Goal: Task Accomplishment & Management: Manage account settings

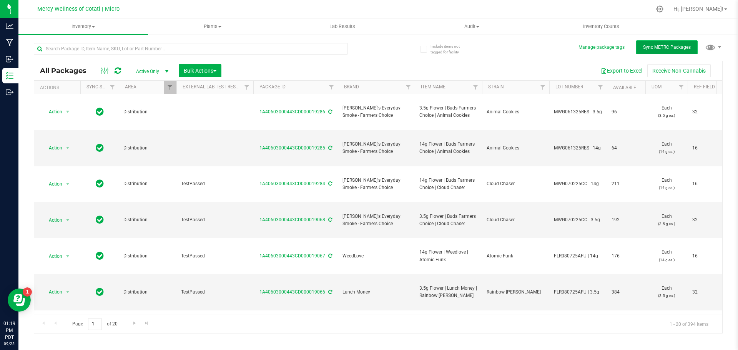
click at [656, 48] on span "Sync METRC Packages" at bounding box center [667, 47] width 48 height 5
click at [224, 53] on input "text" at bounding box center [191, 49] width 314 height 12
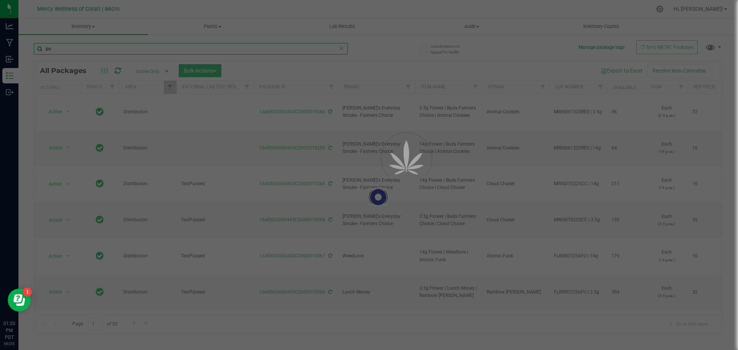
type input "p"
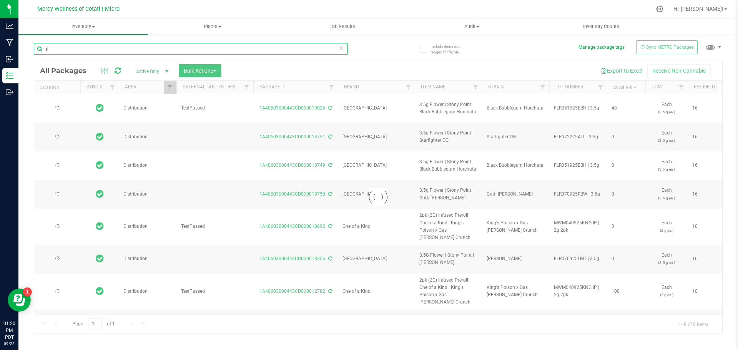
type input "[DATE]"
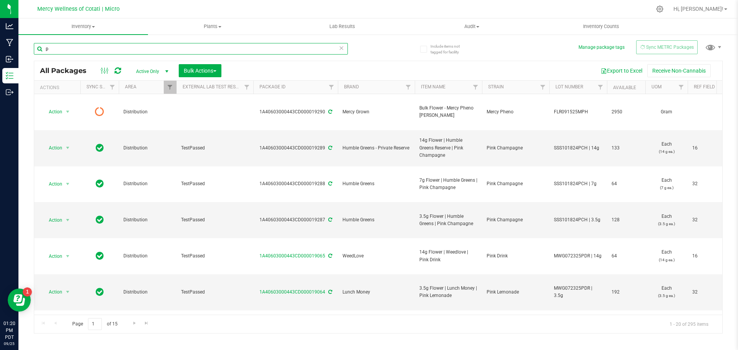
type input "p"
drag, startPoint x: 474, startPoint y: 130, endPoint x: 417, endPoint y: 122, distance: 57.7
click at [417, 130] on td "14g Flower | Humble Greens Reserve | Pink Champagne" at bounding box center [448, 148] width 67 height 36
copy span "14g Flower | Humble Greens Reserve | Pink Champagne"
drag, startPoint x: 409, startPoint y: 125, endPoint x: 332, endPoint y: 129, distance: 76.2
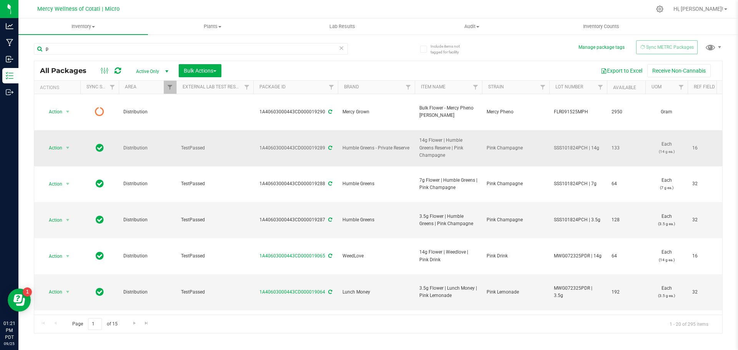
copy tr "Humble Greens - Private Reserve"
drag, startPoint x: 597, startPoint y: 125, endPoint x: 554, endPoint y: 128, distance: 43.2
click at [554, 145] on span "SSS101824PCH | 14g" at bounding box center [578, 148] width 48 height 7
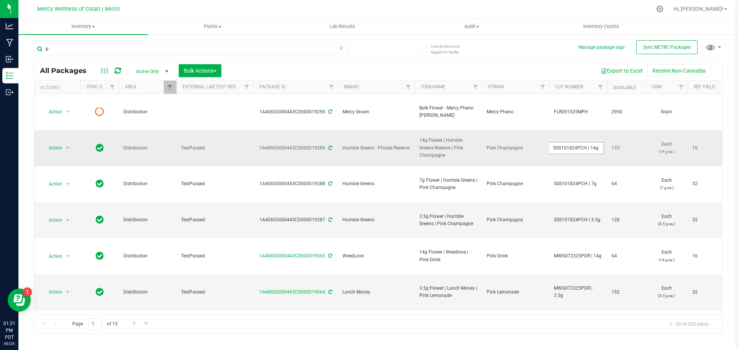
click at [568, 142] on input "SSS101824PCH | 14g" at bounding box center [576, 148] width 55 height 12
click at [558, 39] on div "p All Packages Active Only Active Only Lab Samples Locked All External Internal…" at bounding box center [378, 185] width 689 height 298
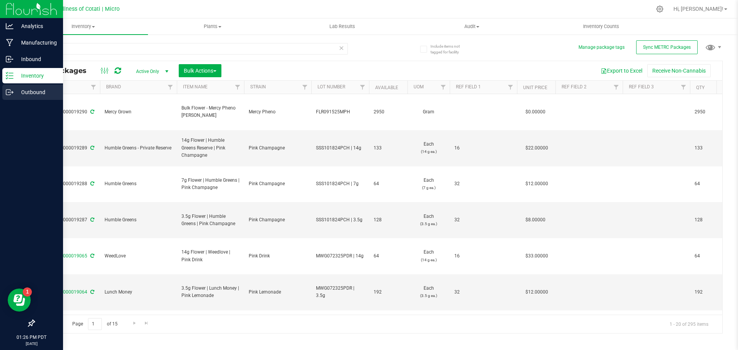
click at [36, 95] on p "Outbound" at bounding box center [36, 92] width 46 height 9
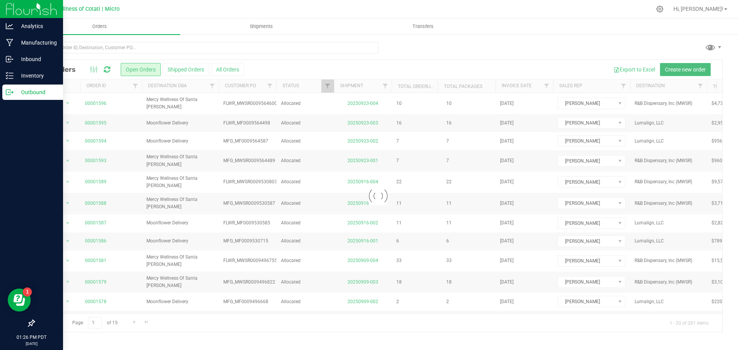
click at [696, 70] on span "Create new order" at bounding box center [685, 69] width 41 height 6
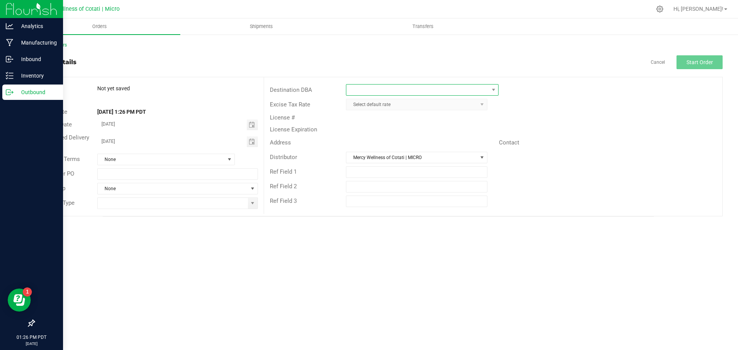
click at [380, 89] on span at bounding box center [417, 90] width 142 height 11
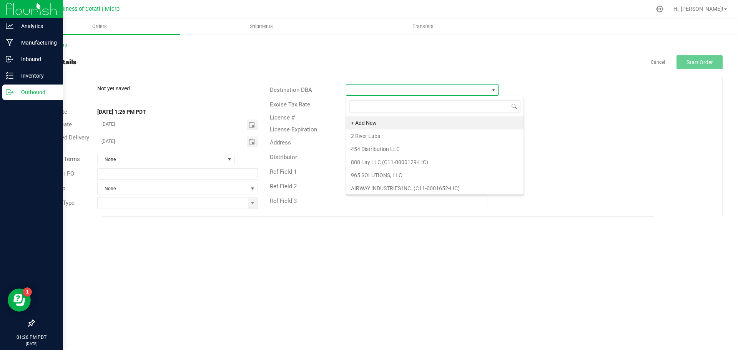
scroll to position [12, 153]
type input "cotat"
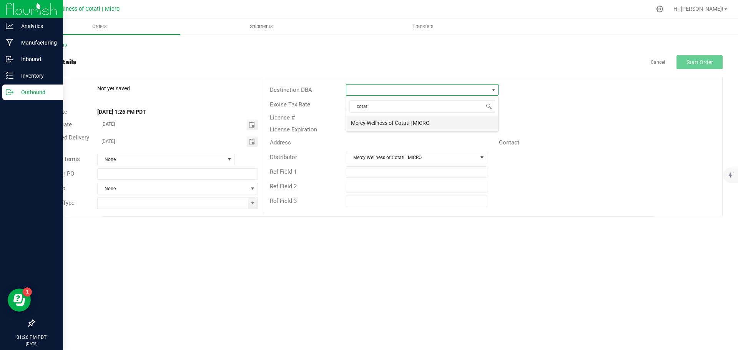
click at [392, 126] on li "Mercy Wellness of Cotati | MICRO" at bounding box center [422, 122] width 152 height 13
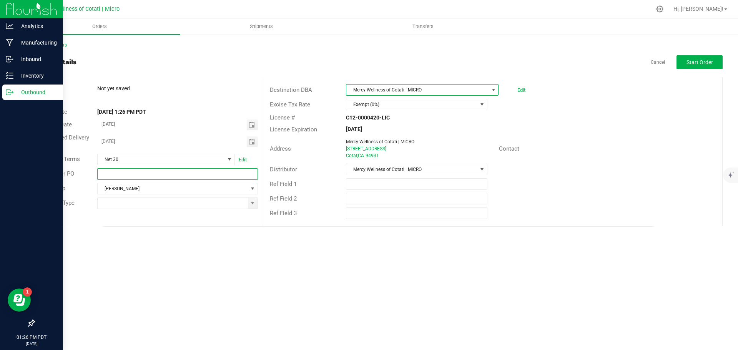
click at [183, 176] on input "text" at bounding box center [177, 174] width 160 height 12
type input "FLWR_MWC"
click at [136, 201] on input at bounding box center [173, 203] width 150 height 11
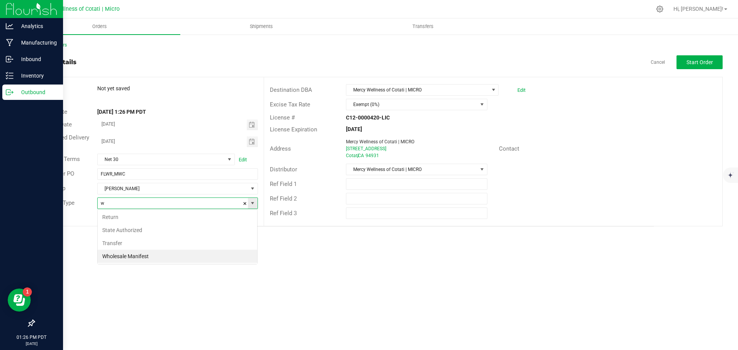
scroll to position [12, 161]
click at [135, 256] on li "Wholesale Manifest" at bounding box center [178, 256] width 160 height 13
click at [251, 145] on span "Toggle calendar" at bounding box center [252, 141] width 11 height 11
type input "Wholesale Manifest"
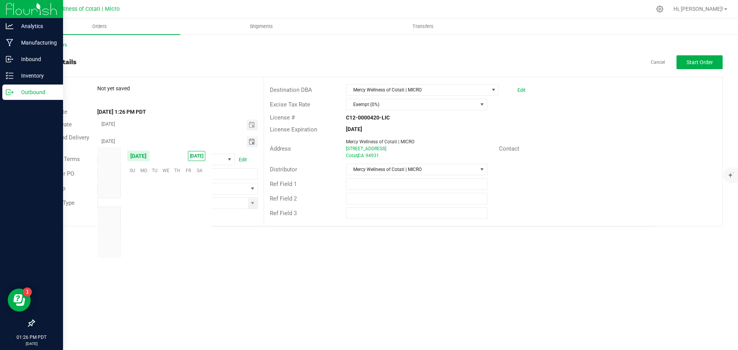
scroll to position [124660, 0]
click at [175, 215] on span "25" at bounding box center [177, 218] width 11 height 12
type input "[DATE]"
click at [691, 60] on span "Start Order" at bounding box center [700, 62] width 27 height 6
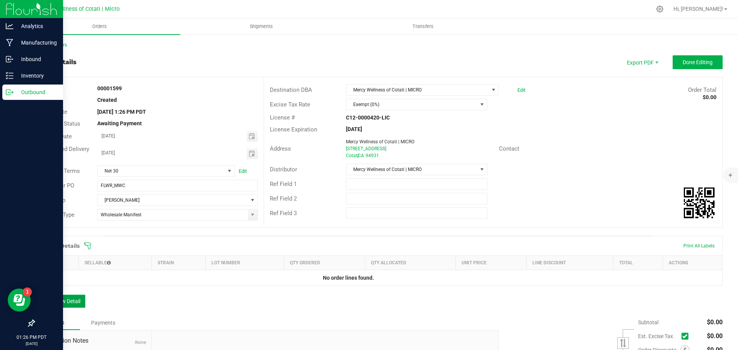
click at [64, 301] on button "Add New Detail" at bounding box center [60, 301] width 52 height 13
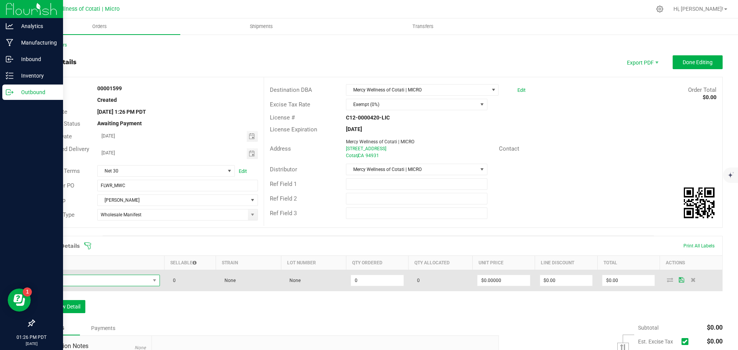
click at [108, 283] on span "NO DATA FOUND" at bounding box center [95, 280] width 110 height 11
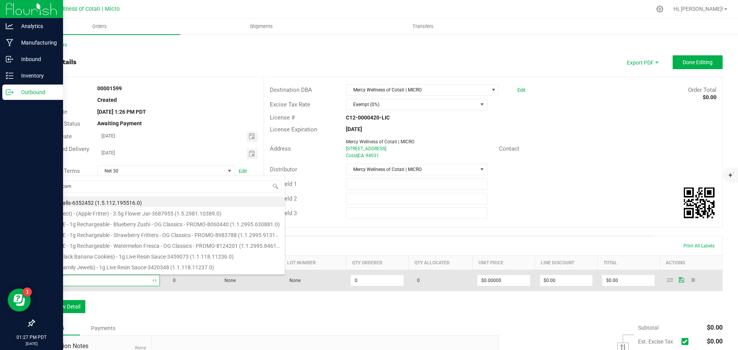
type input "honeycomb"
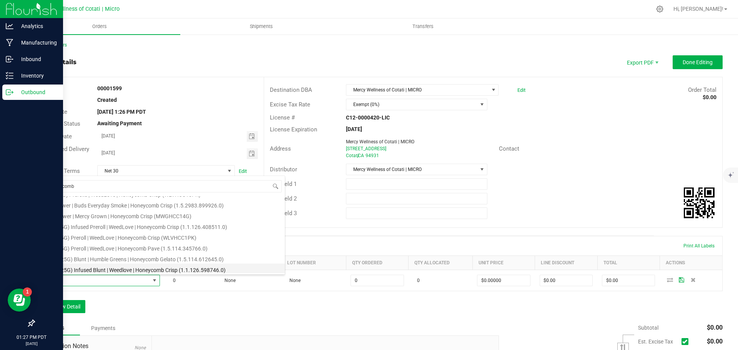
scroll to position [38, 0]
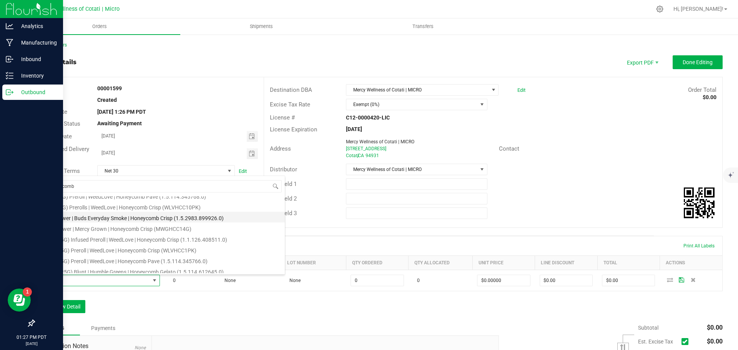
click at [143, 218] on li "14g Flower | Buds Everyday Smoke | Honeycomb Crisp (1.5.2983.899926.0)" at bounding box center [162, 217] width 245 height 11
type input "0 ea"
type input "$9.99000"
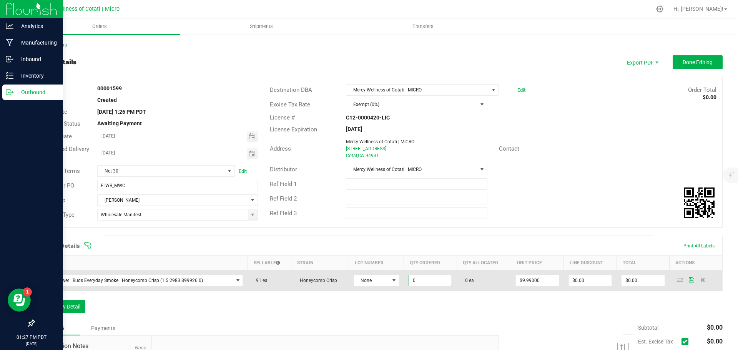
click at [424, 283] on input "0" at bounding box center [430, 280] width 43 height 11
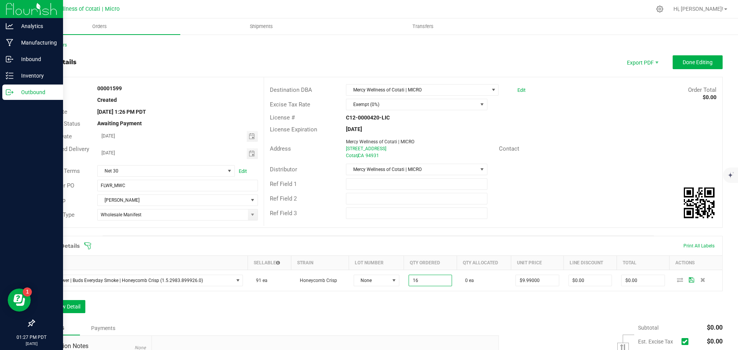
type input "16 ea"
type input "$159.84"
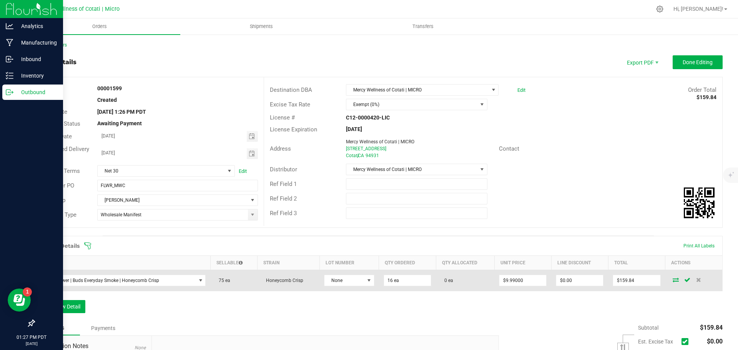
click at [673, 280] on icon at bounding box center [676, 280] width 6 height 5
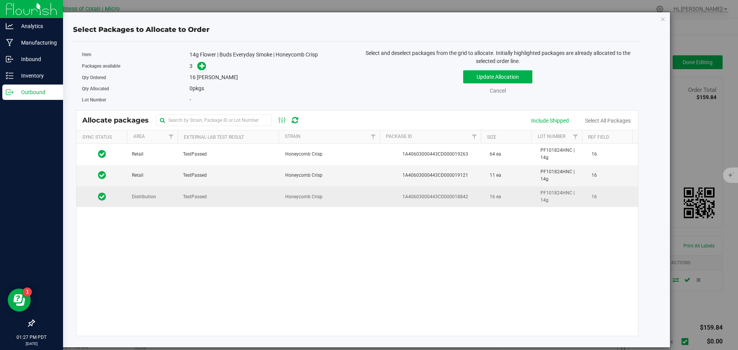
click at [161, 202] on td "Distribution" at bounding box center [152, 196] width 51 height 21
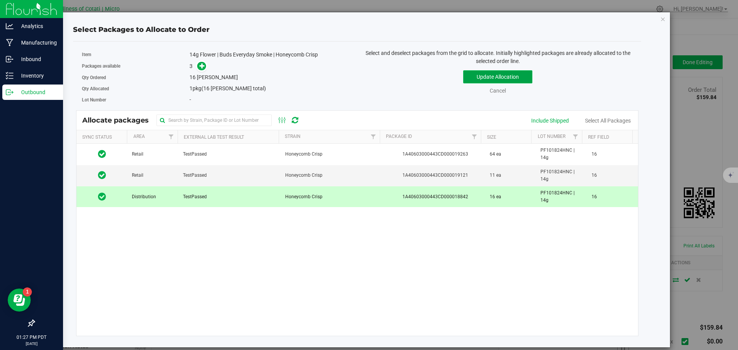
click at [483, 78] on button "Update Allocation" at bounding box center [497, 76] width 69 height 13
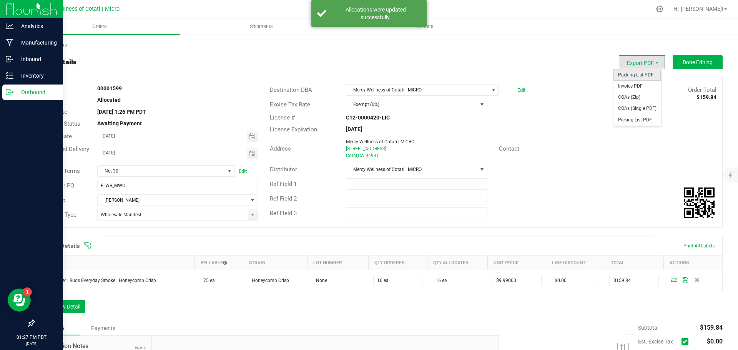
click at [638, 76] on span "Packing List PDF" at bounding box center [637, 75] width 48 height 11
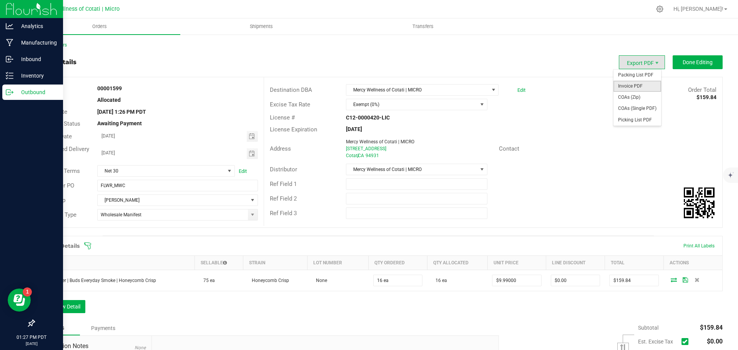
click at [633, 84] on span "Invoice PDF" at bounding box center [637, 86] width 48 height 11
click at [684, 63] on span "Done Editing" at bounding box center [698, 62] width 30 height 6
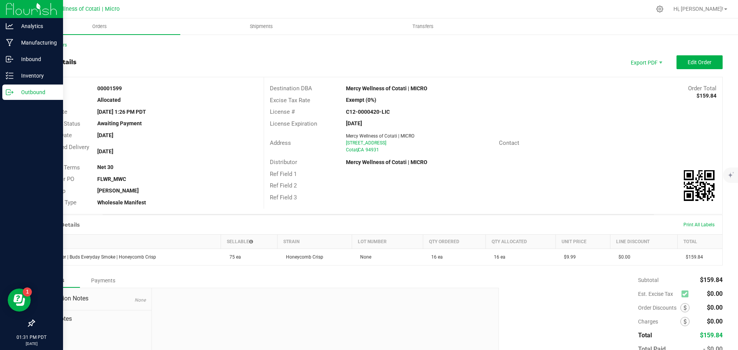
click at [25, 89] on p "Outbound" at bounding box center [36, 92] width 46 height 9
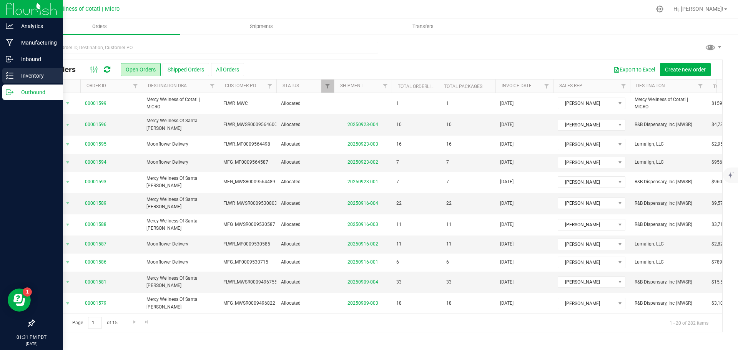
click at [35, 75] on p "Inventory" at bounding box center [36, 75] width 46 height 9
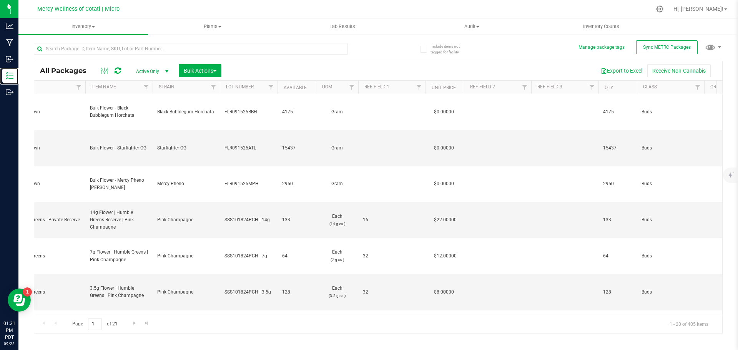
scroll to position [0, 517]
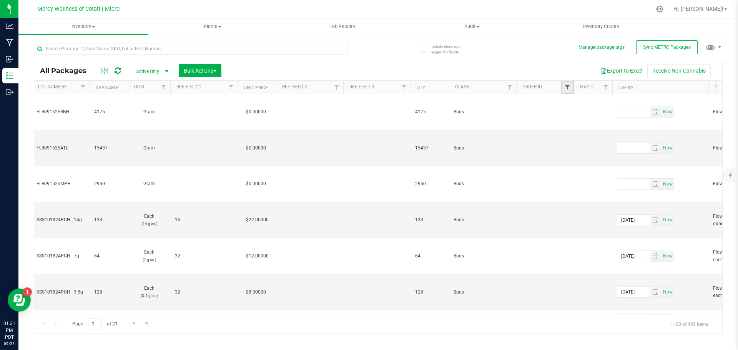
click at [567, 86] on span "Filter" at bounding box center [567, 87] width 6 height 6
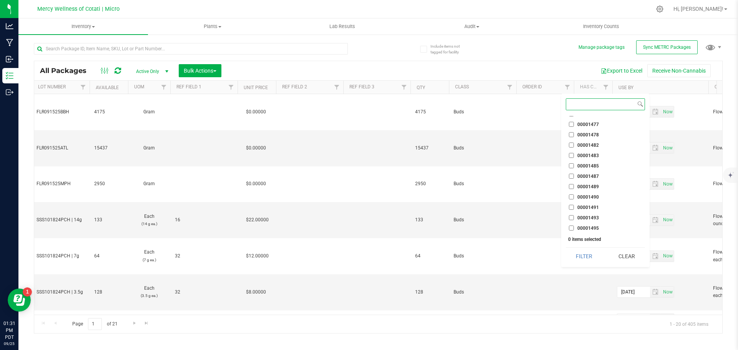
scroll to position [4366, 0]
click at [574, 226] on label "00001599" at bounding box center [584, 227] width 30 height 5
click at [574, 226] on input "00001599" at bounding box center [571, 227] width 5 height 5
checkbox input "true"
click at [584, 263] on button "Filter" at bounding box center [584, 256] width 37 height 17
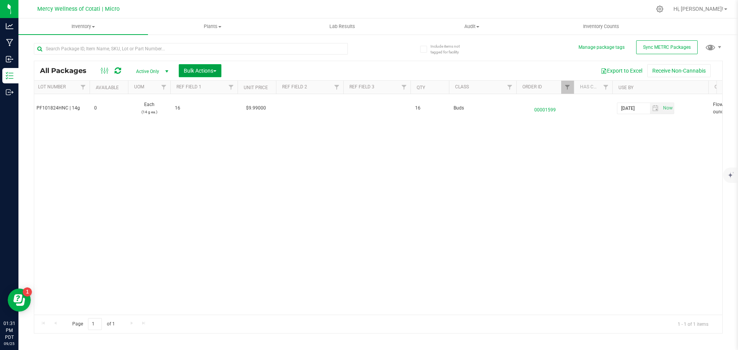
click at [195, 73] on span "Bulk Actions" at bounding box center [200, 71] width 33 height 6
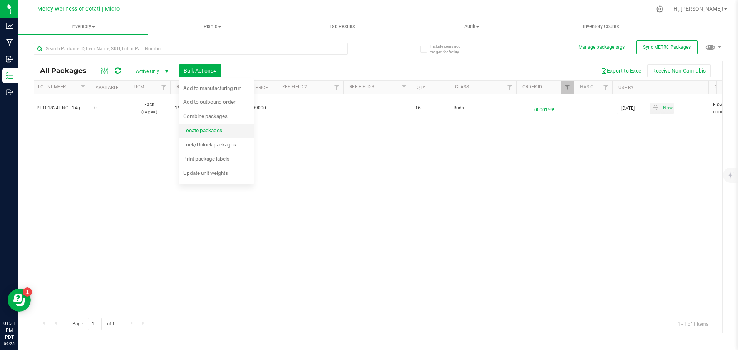
click at [190, 129] on span "Locate packages" at bounding box center [202, 130] width 39 height 6
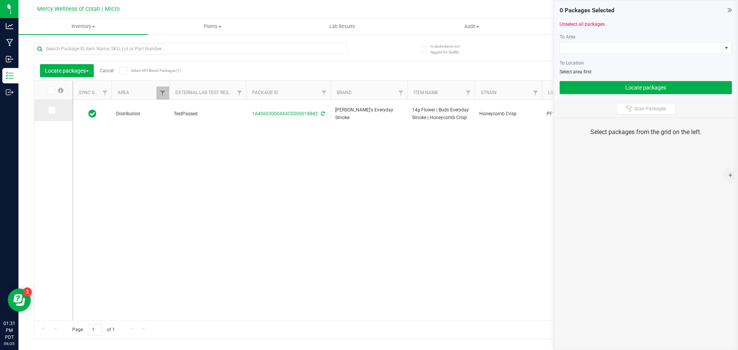
click at [55, 112] on span at bounding box center [52, 110] width 8 height 8
click at [0, 0] on input "checkbox" at bounding box center [0, 0] width 0 height 0
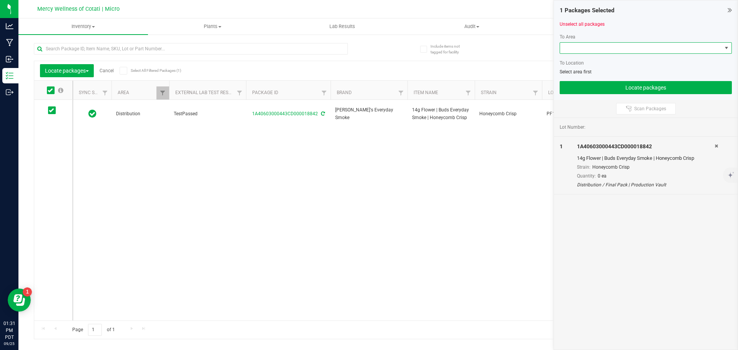
click at [587, 47] on span at bounding box center [641, 48] width 162 height 11
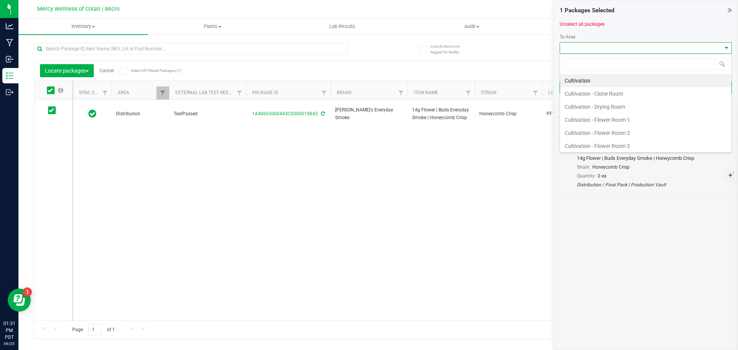
scroll to position [12, 172]
type input "ret"
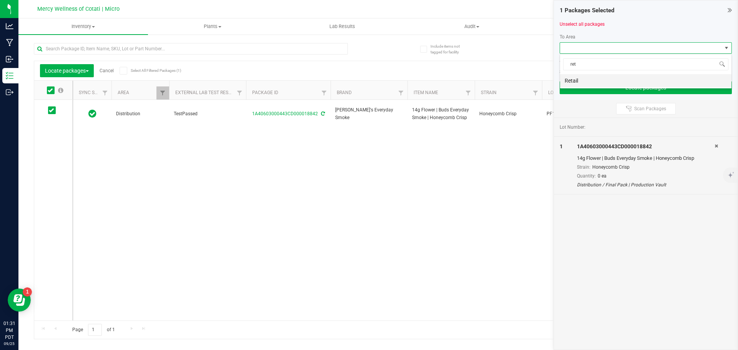
click at [580, 79] on li "Retail" at bounding box center [645, 80] width 171 height 13
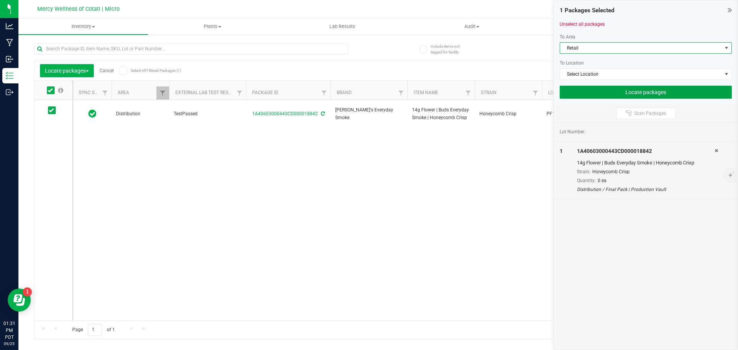
click at [620, 90] on button "Locate packages" at bounding box center [646, 92] width 172 height 13
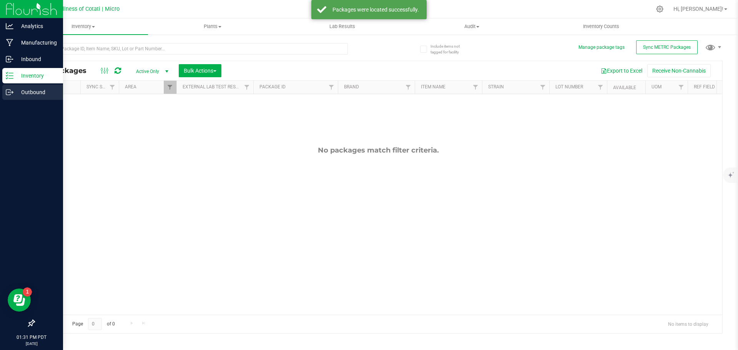
click at [29, 91] on p "Outbound" at bounding box center [36, 92] width 46 height 9
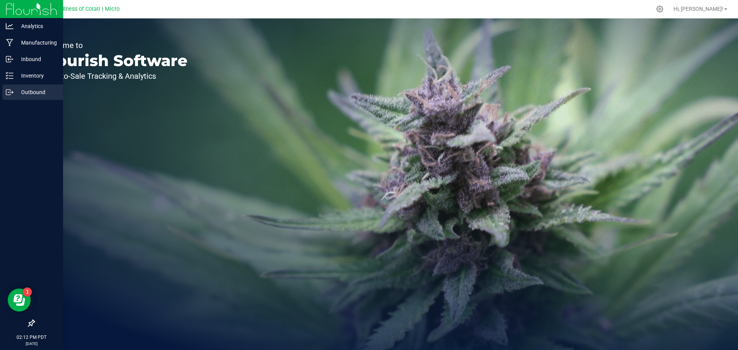
click at [36, 90] on p "Outbound" at bounding box center [36, 92] width 46 height 9
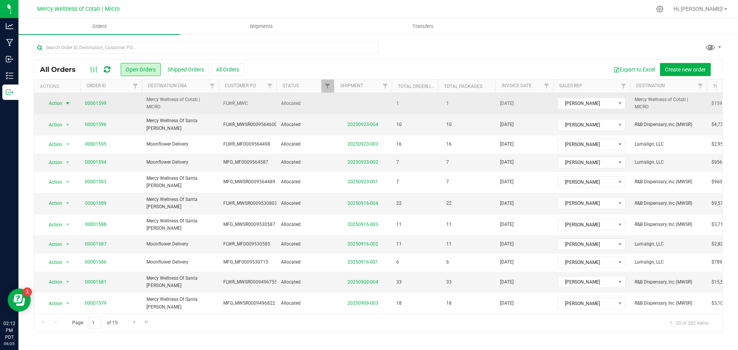
click at [68, 104] on span "select" at bounding box center [68, 103] width 6 height 6
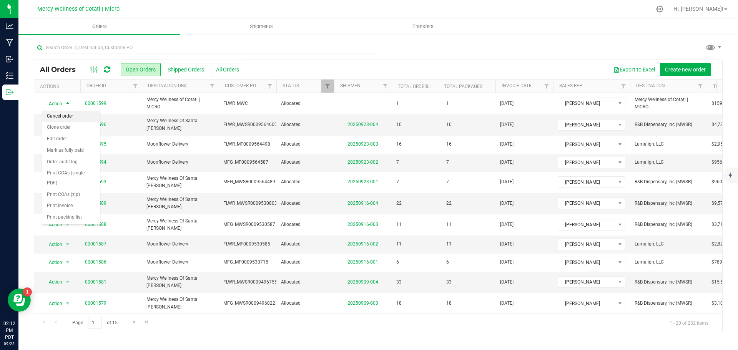
click at [71, 115] on li "Cancel order" at bounding box center [71, 117] width 58 height 12
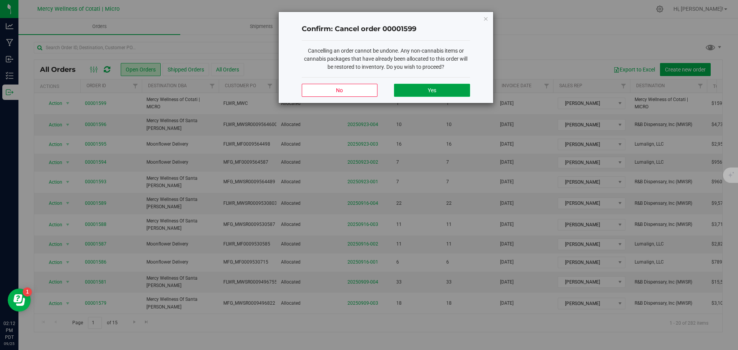
click at [421, 87] on button "Yes" at bounding box center [432, 90] width 76 height 13
